Goal: Navigation & Orientation: Find specific page/section

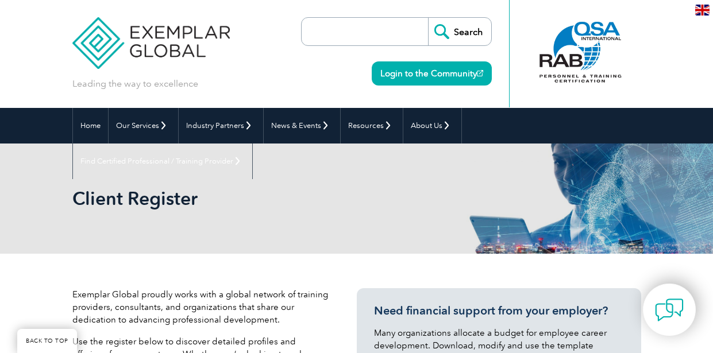
select select "[GEOGRAPHIC_DATA]"
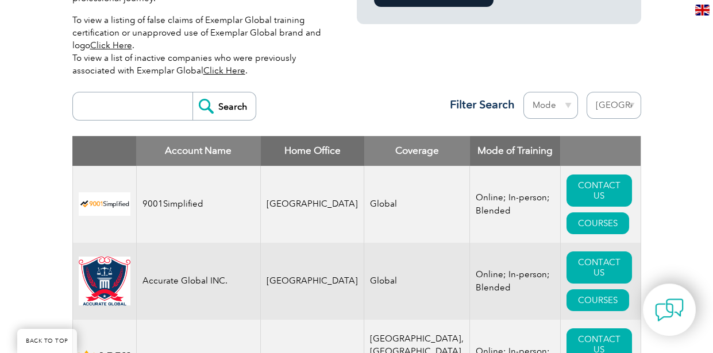
scroll to position [391, 0]
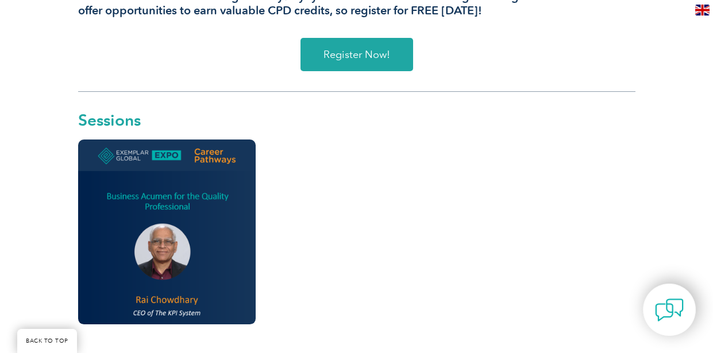
scroll to position [530, 0]
